Goal: Check status: Check status

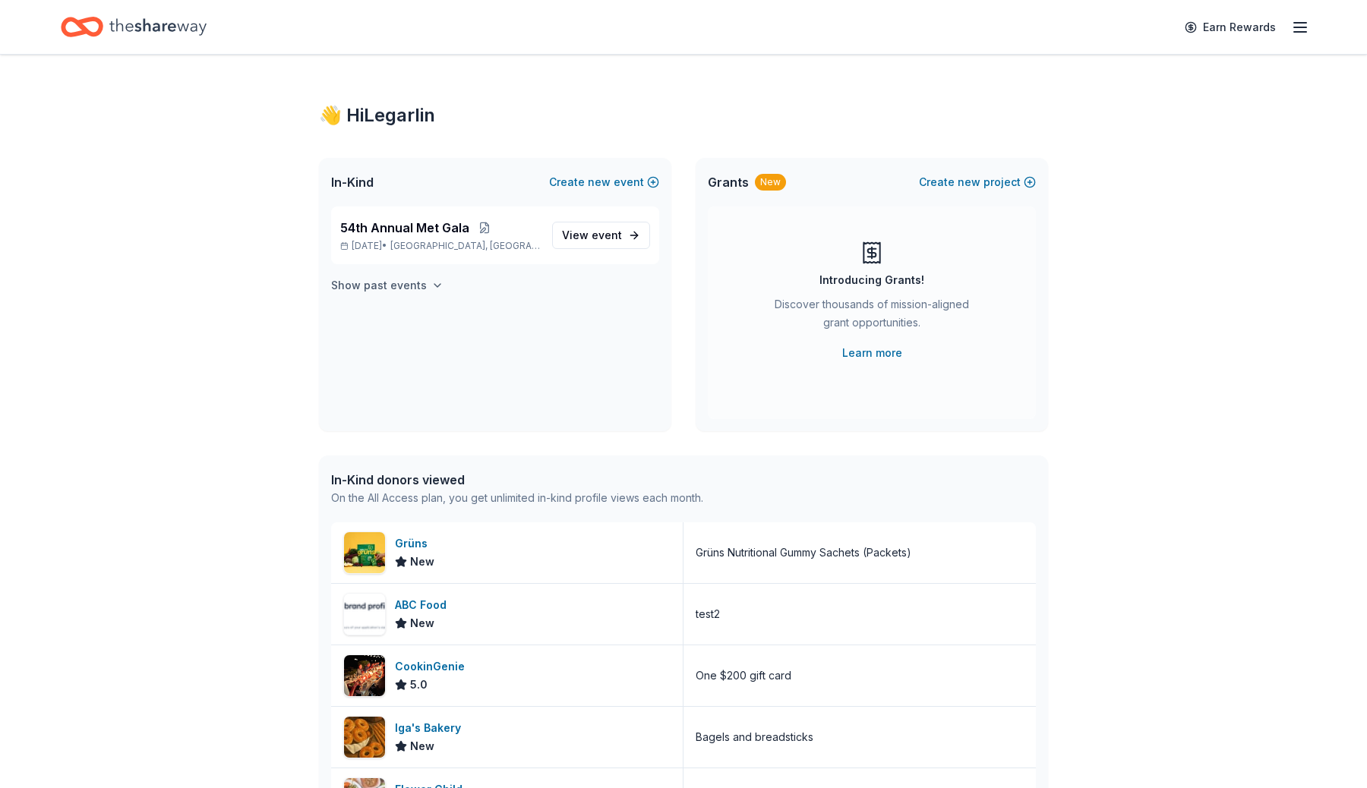
click at [428, 278] on button "Show past events" at bounding box center [387, 286] width 112 height 18
click at [448, 341] on span "[GEOGRAPHIC_DATA]" at bounding box center [440, 340] width 95 height 12
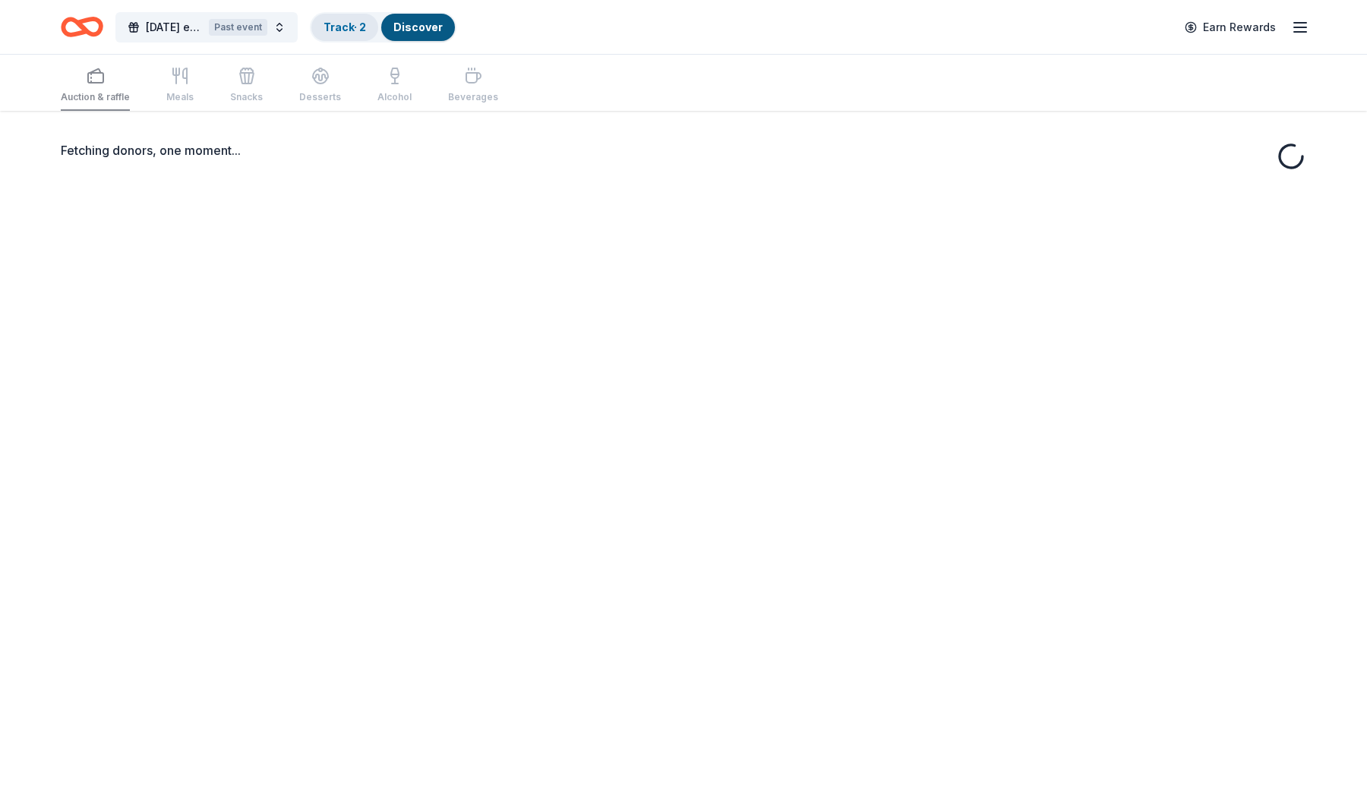
click at [343, 18] on div "Track · 2" at bounding box center [344, 27] width 67 height 27
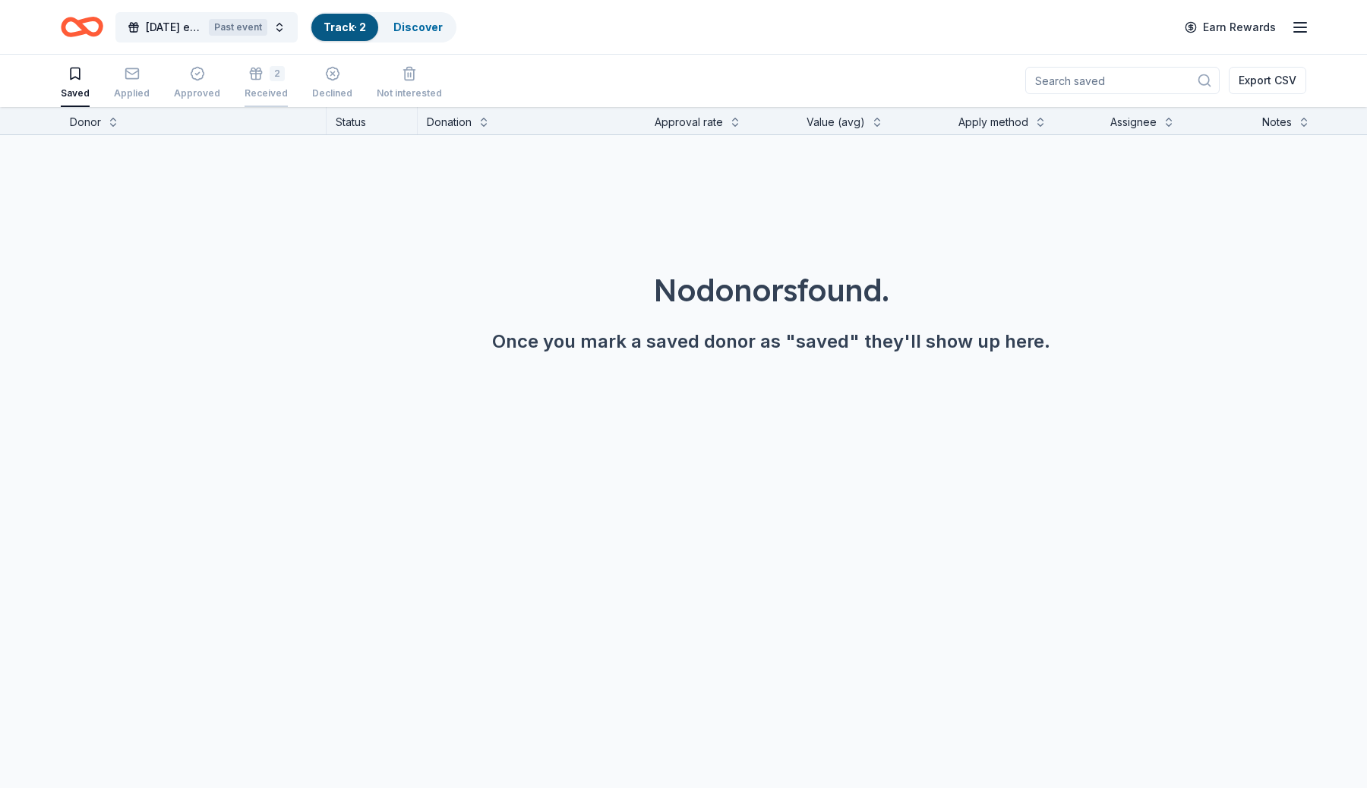
click at [270, 80] on div "2" at bounding box center [277, 73] width 15 height 15
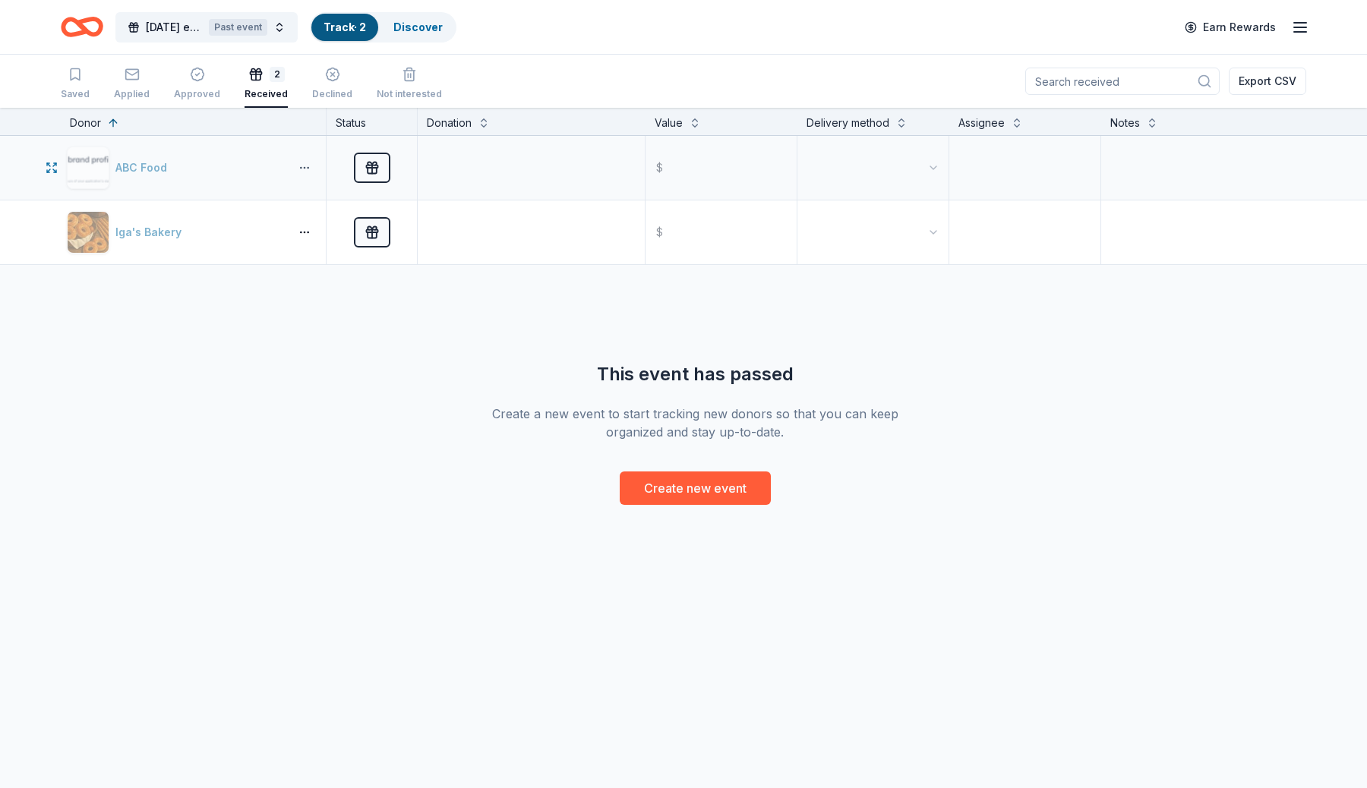
click at [302, 172] on button "button" at bounding box center [304, 168] width 30 height 12
click at [267, 302] on div "View winners" at bounding box center [249, 302] width 134 height 27
